Goal: Task Accomplishment & Management: Manage account settings

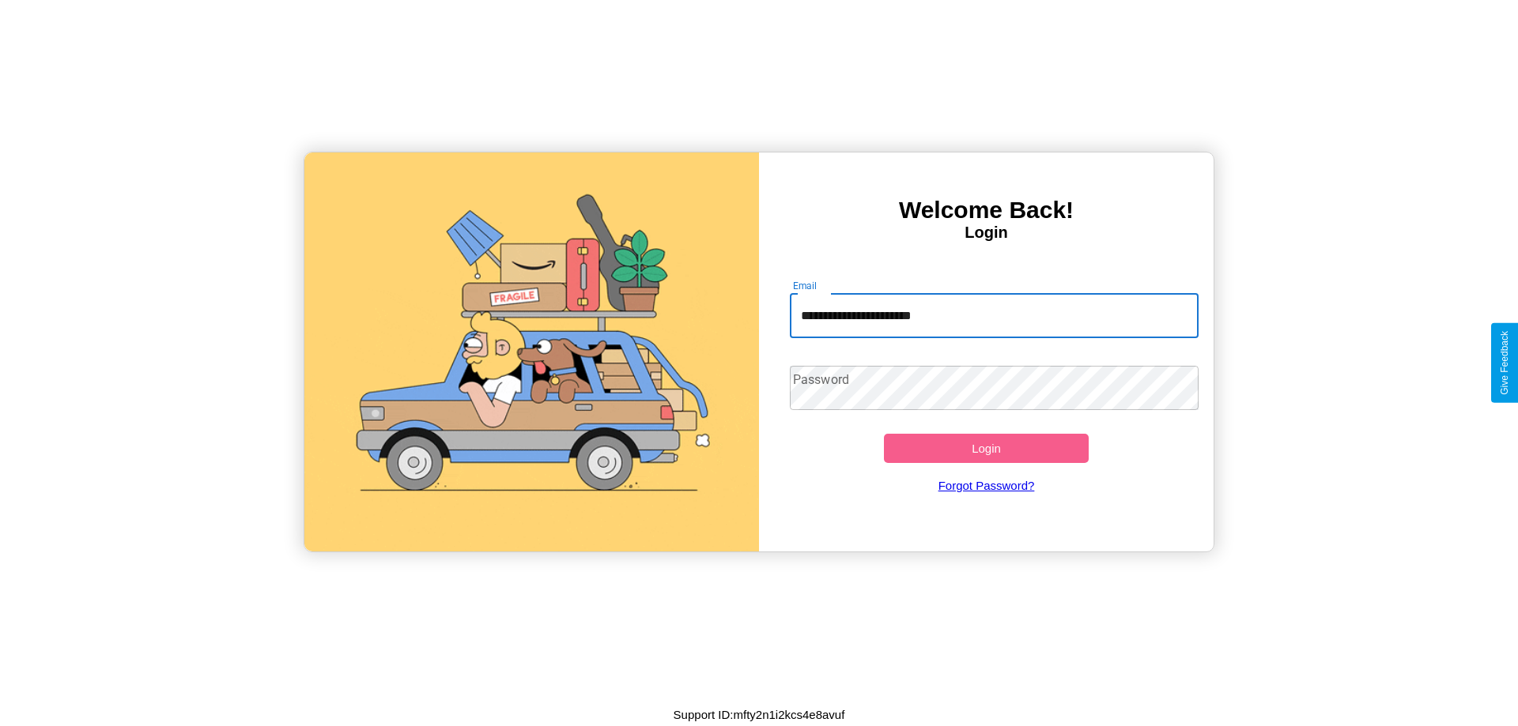
type input "**********"
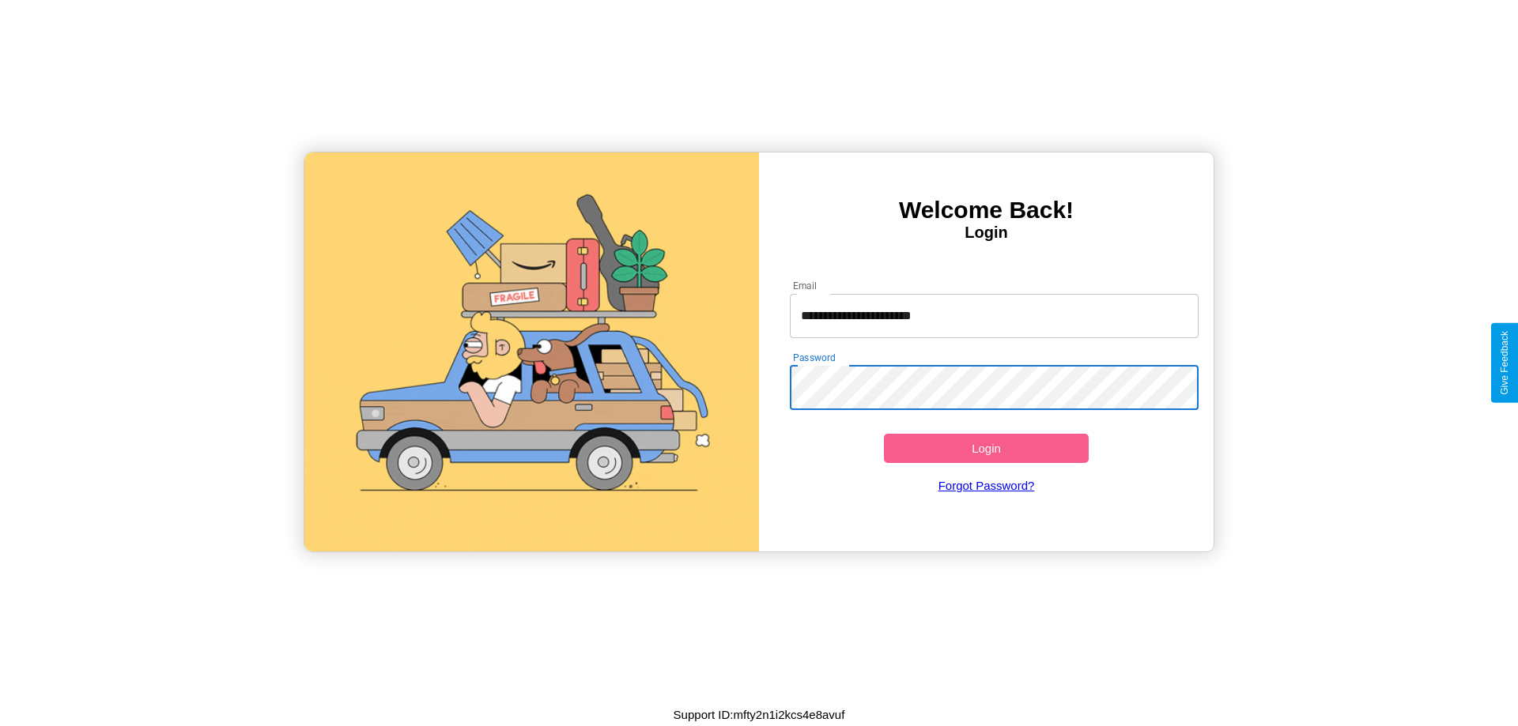
click at [986, 448] on button "Login" at bounding box center [986, 448] width 205 height 29
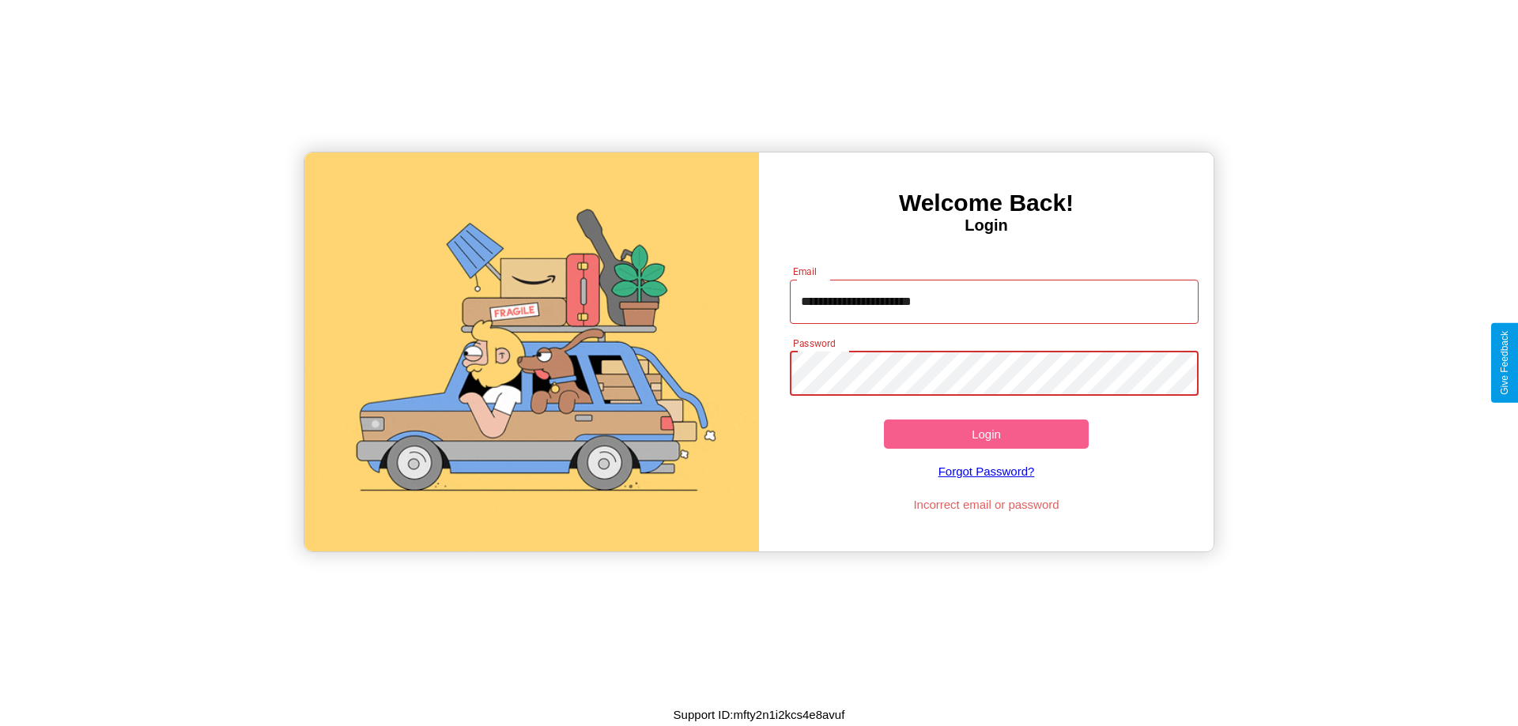
click at [986, 434] on button "Login" at bounding box center [986, 434] width 205 height 29
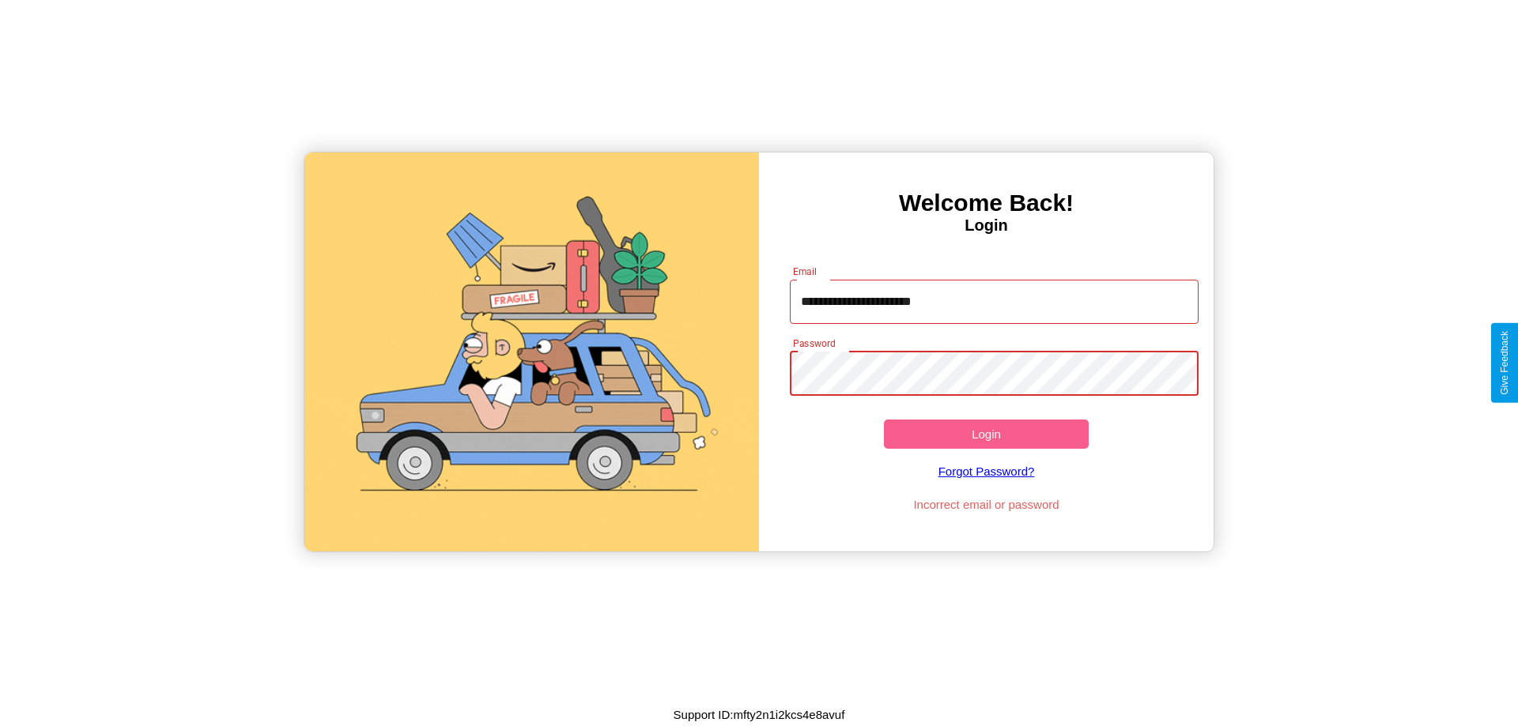
click at [986, 434] on button "Login" at bounding box center [986, 434] width 205 height 29
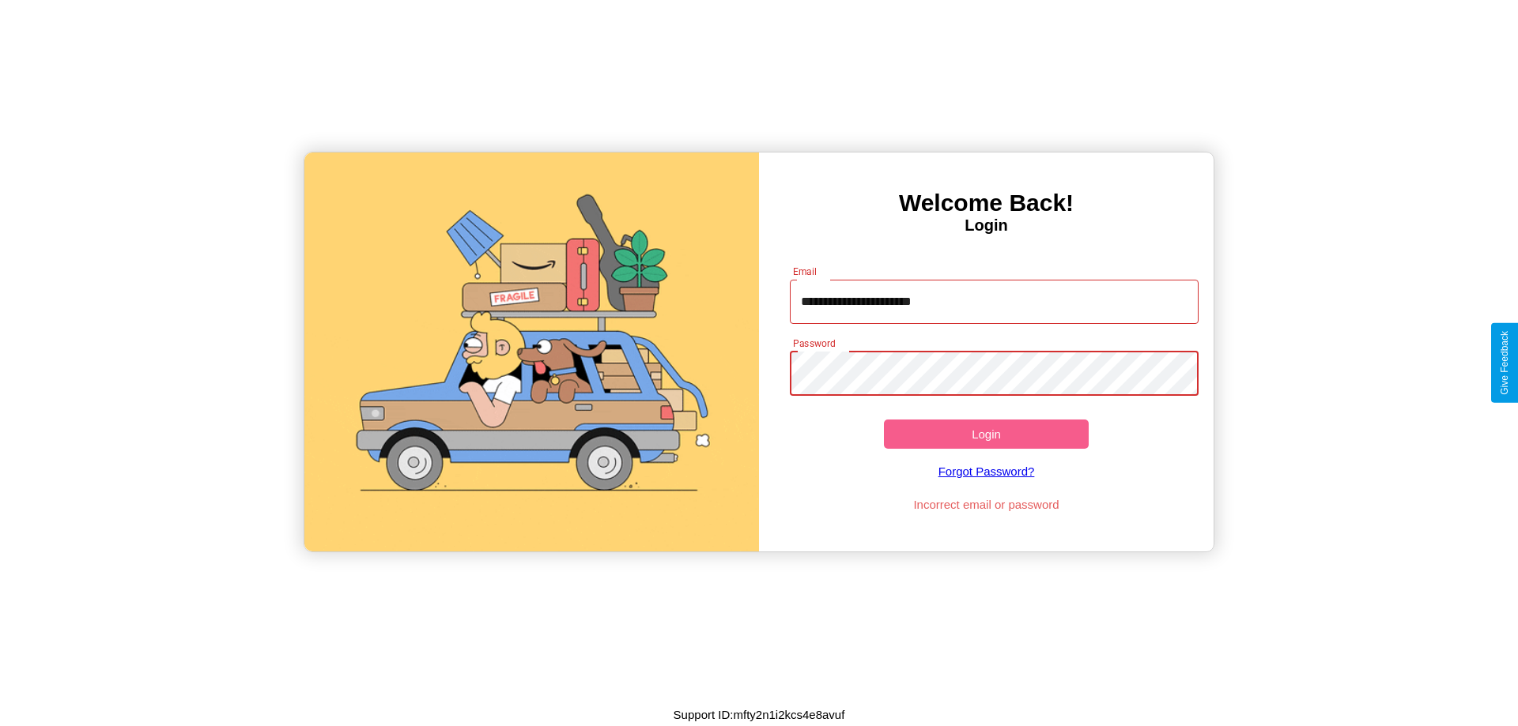
click at [986, 434] on button "Login" at bounding box center [986, 434] width 205 height 29
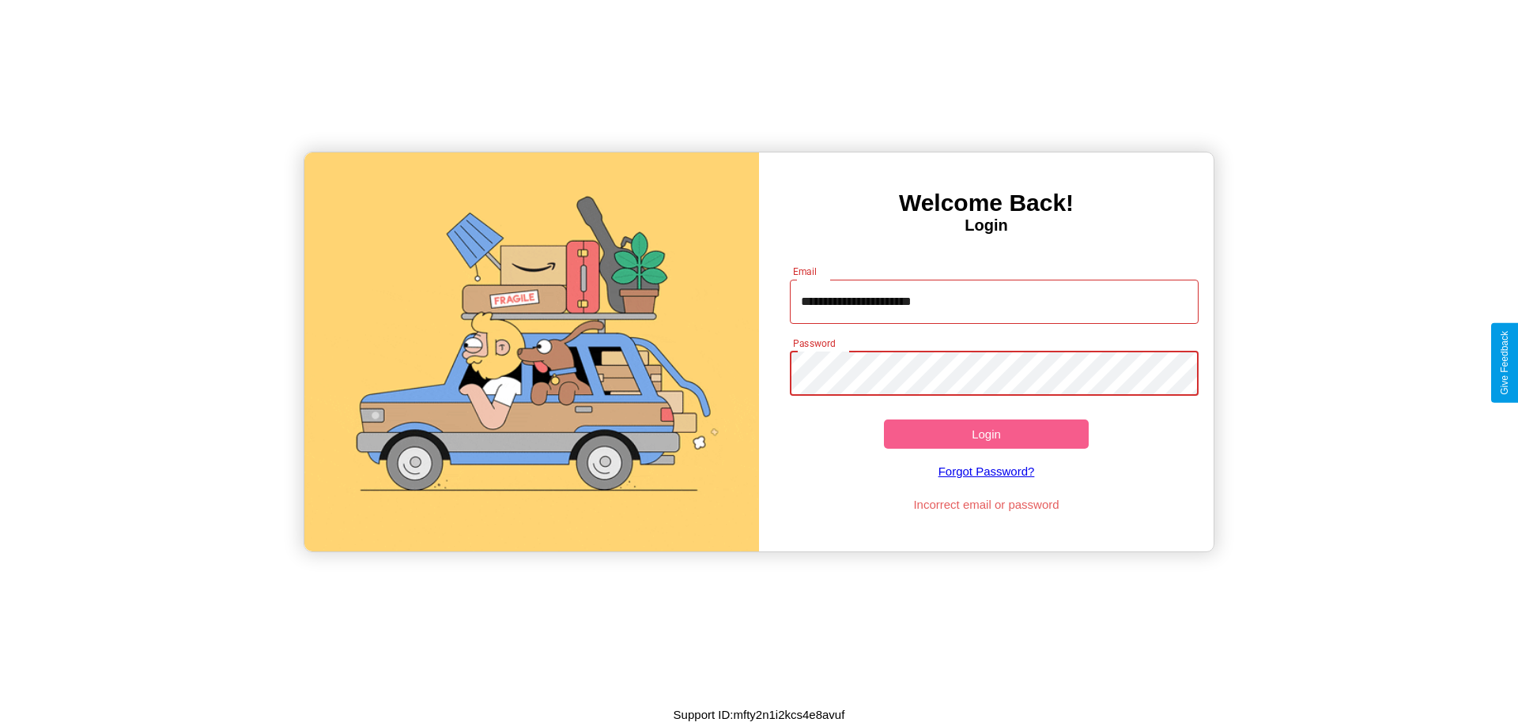
click at [986, 434] on button "Login" at bounding box center [986, 434] width 205 height 29
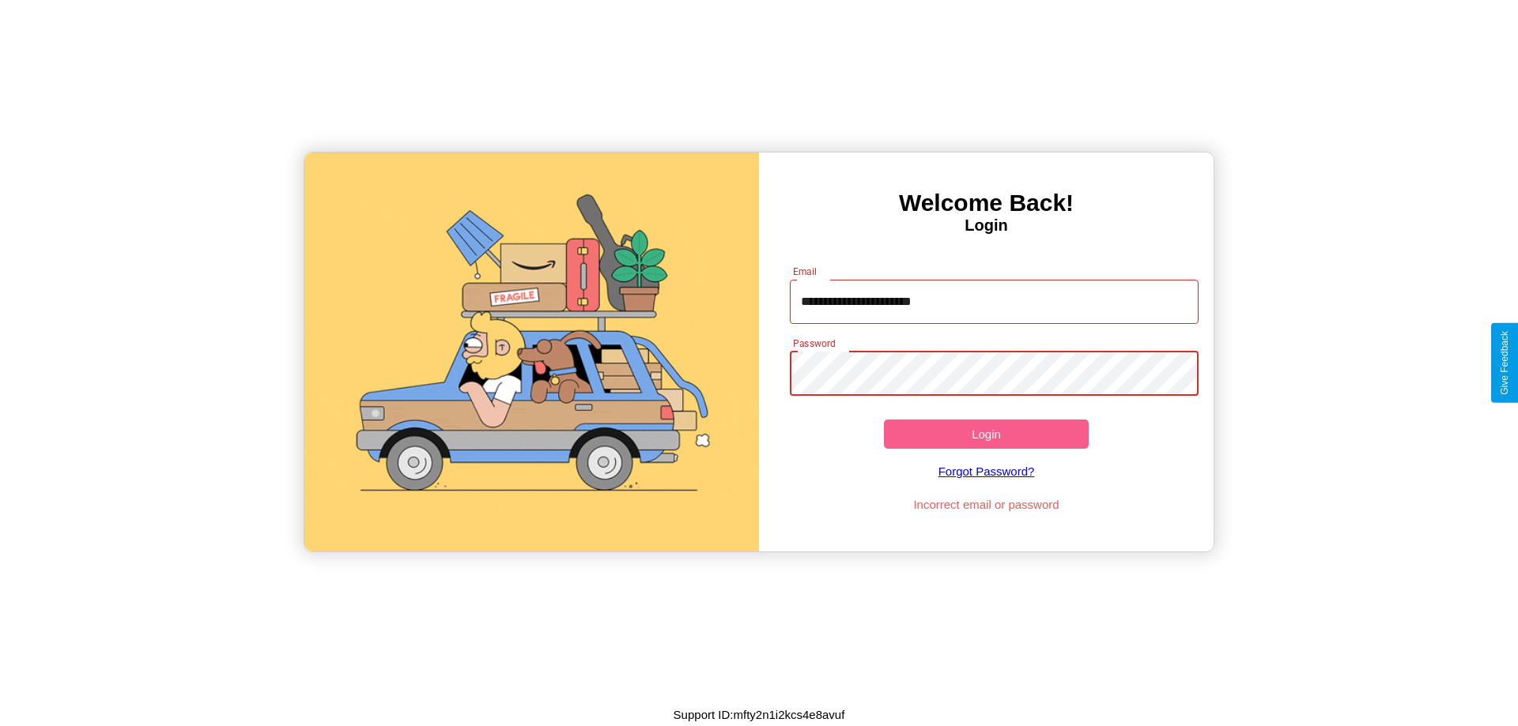
click at [986, 434] on button "Login" at bounding box center [986, 434] width 205 height 29
